Goal: Transaction & Acquisition: Subscribe to service/newsletter

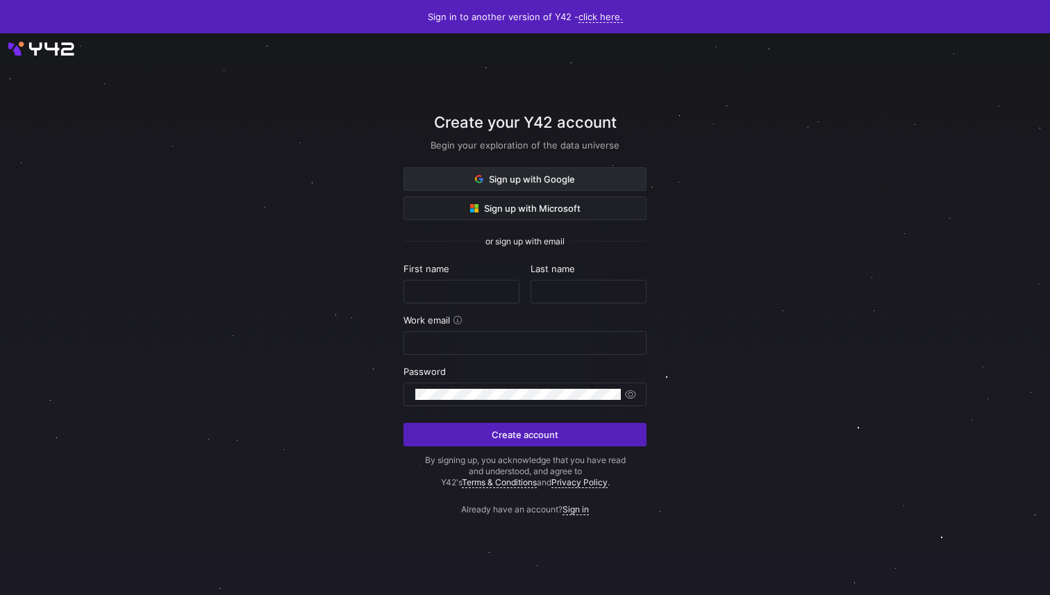
click at [560, 179] on span "Sign up with Google" at bounding box center [525, 179] width 100 height 11
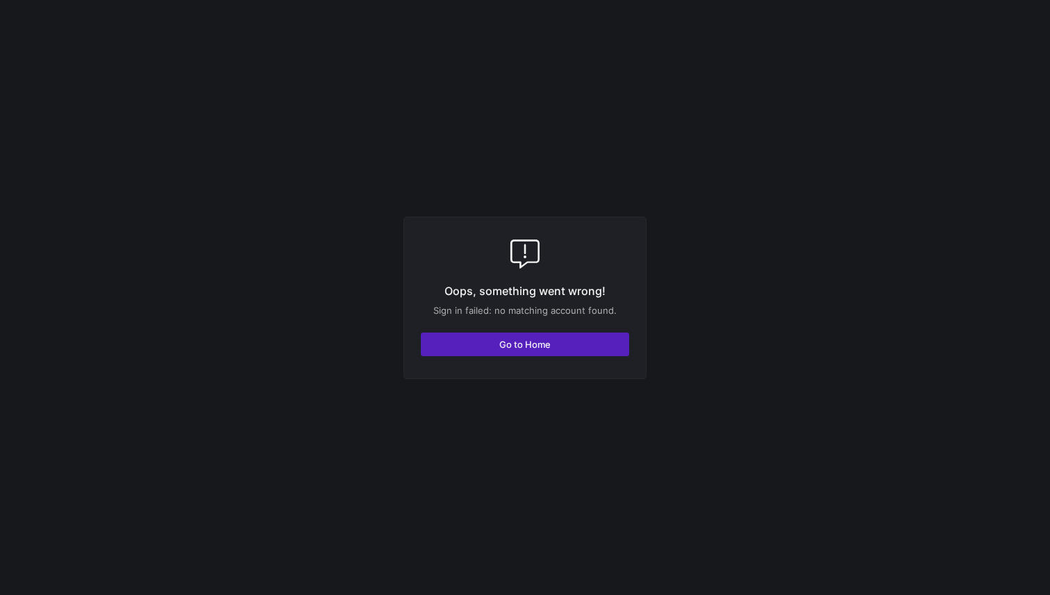
click at [416, 63] on y42-fullscreen-message "Oops, something went wrong! Sign in failed: no matching account found. Go to Ho…" at bounding box center [525, 297] width 1050 height 595
